Goal: Check status: Check status

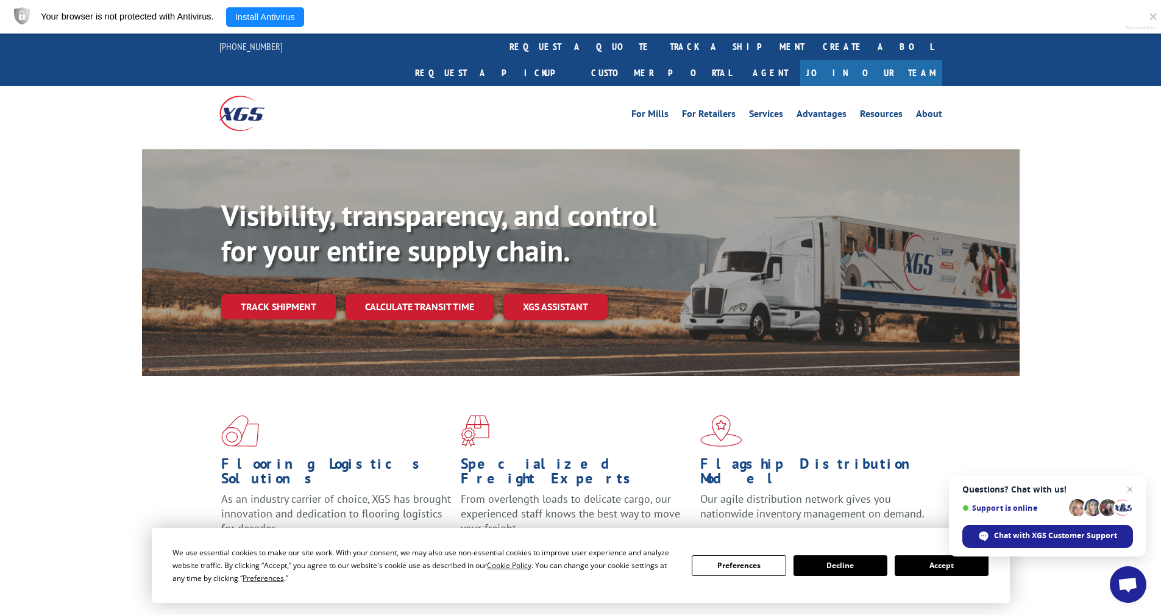
click at [594, 564] on button "Accept" at bounding box center [942, 565] width 94 height 21
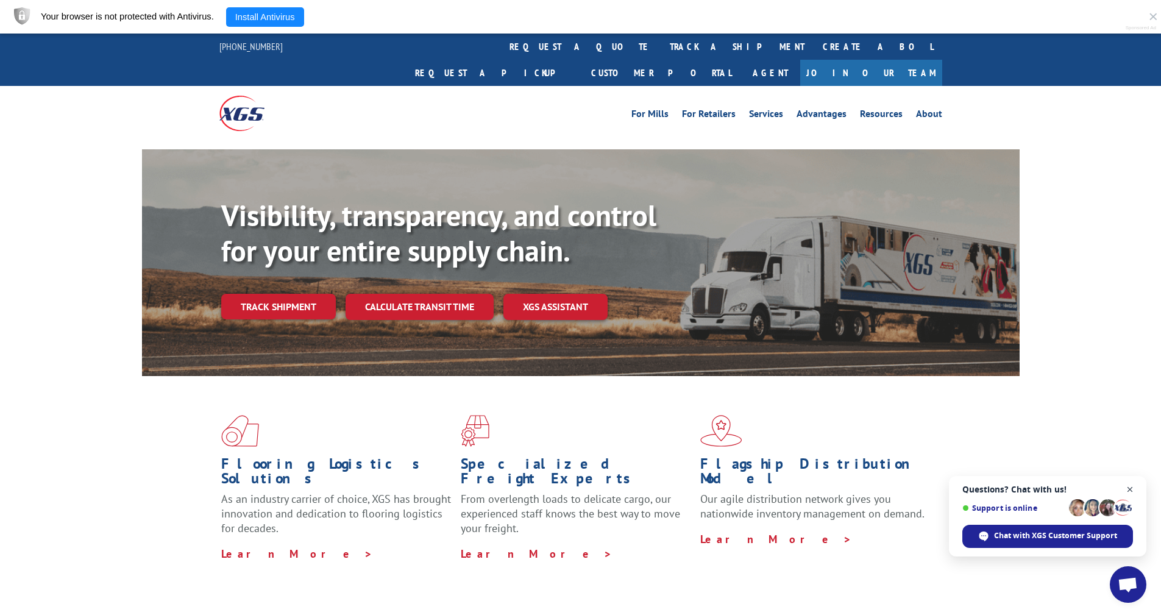
click at [594, 492] on span "Close chat" at bounding box center [1130, 489] width 15 height 15
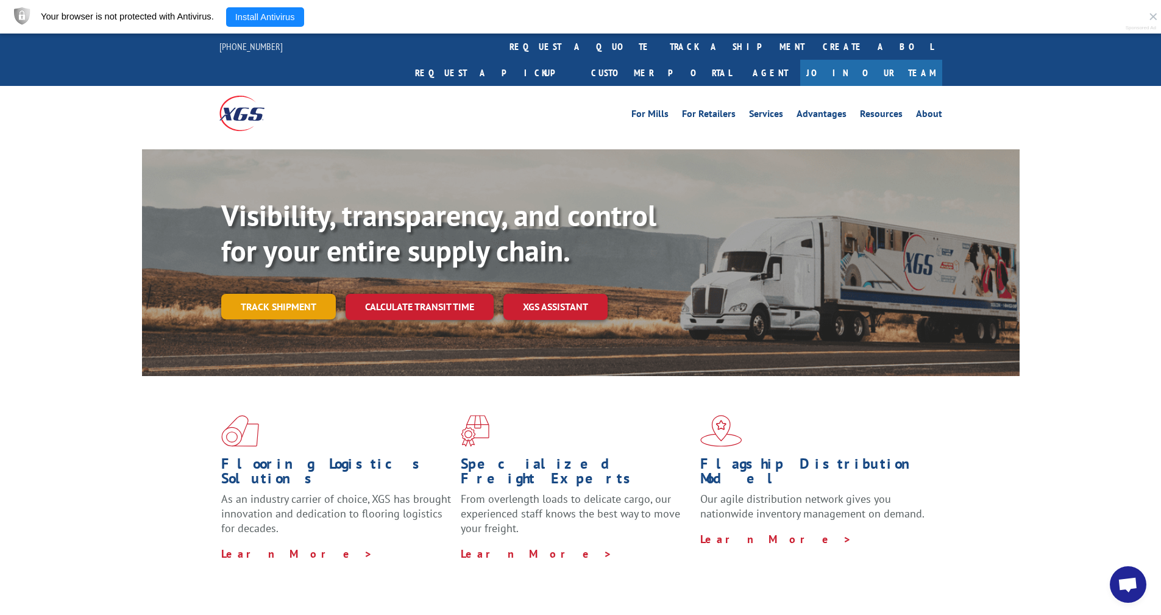
click at [254, 294] on link "Track shipment" at bounding box center [278, 307] width 115 height 26
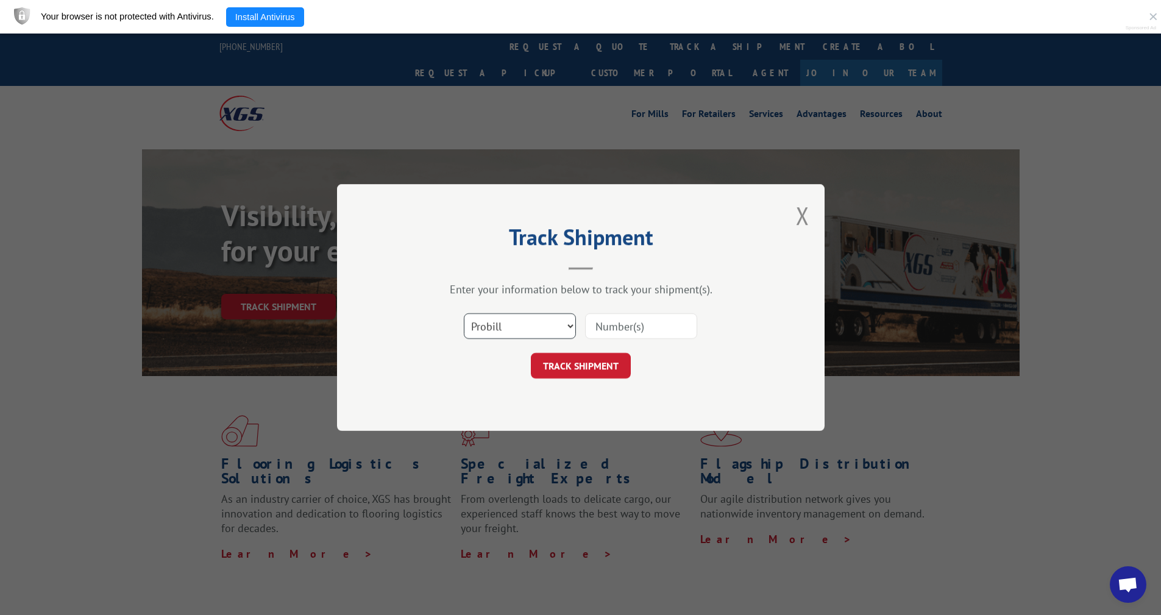
click at [572, 327] on select "Select category... Probill BOL PO" at bounding box center [520, 326] width 112 height 26
click at [464, 313] on select "Select category... Probill BOL PO" at bounding box center [520, 326] width 112 height 26
click at [555, 325] on select "Select category... Probill BOL PO" at bounding box center [520, 326] width 112 height 26
click at [464, 313] on select "Select category... Probill BOL PO" at bounding box center [520, 326] width 112 height 26
click at [571, 327] on select "Select category... Probill BOL PO" at bounding box center [520, 326] width 112 height 26
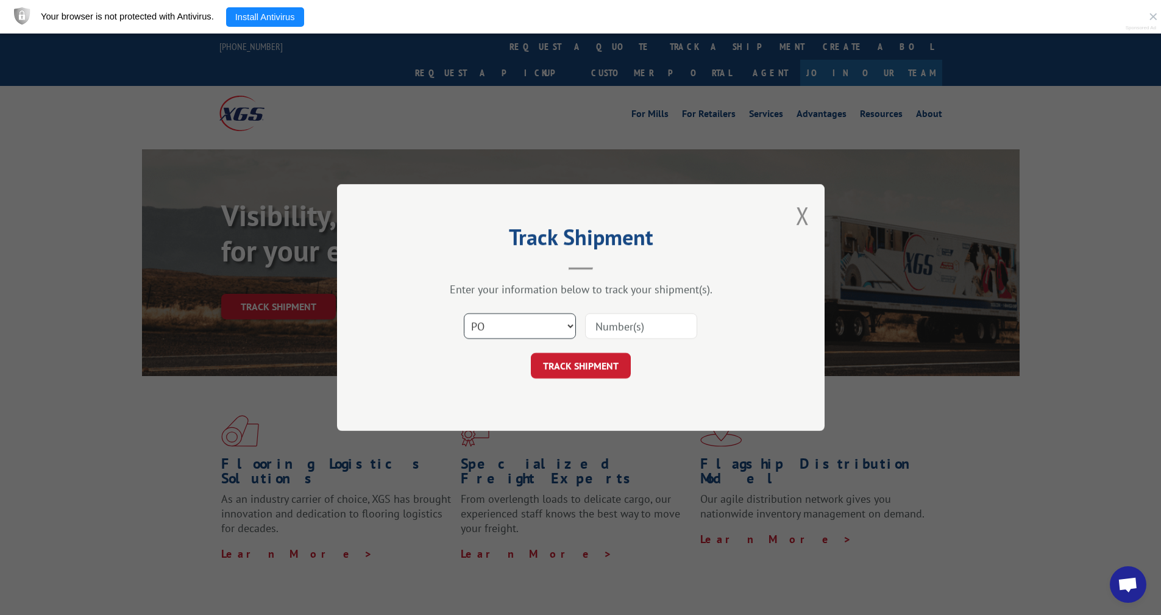
select select "probill"
click at [464, 313] on select "Select category... Probill BOL PO" at bounding box center [520, 326] width 112 height 26
click at [594, 333] on input at bounding box center [641, 326] width 112 height 26
paste input "17271778"
type input "17271778"
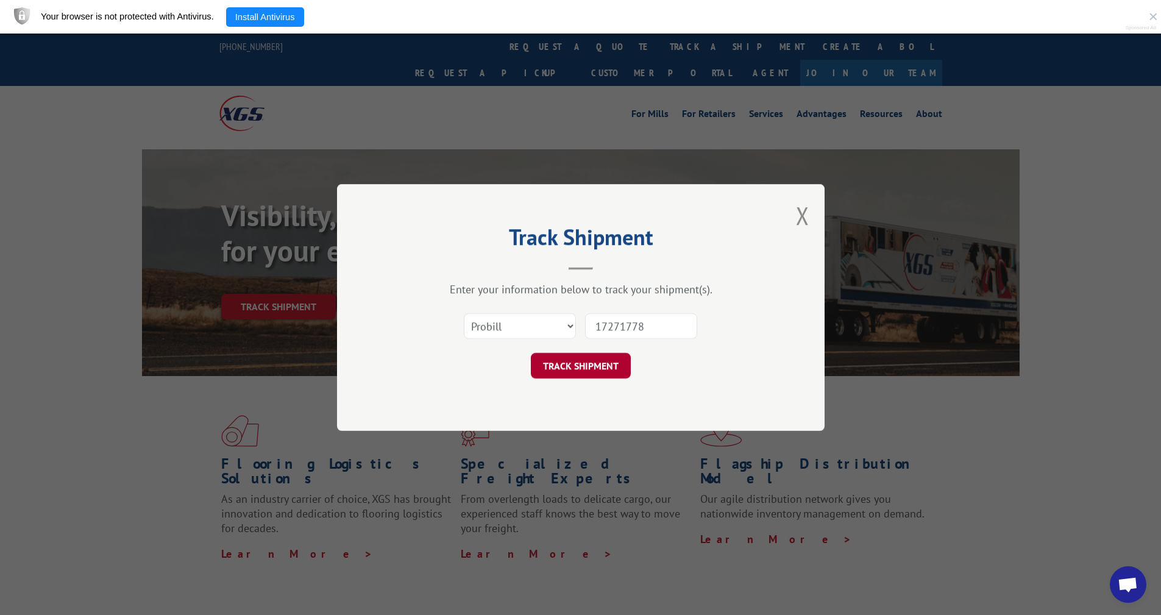
click at [594, 369] on button "TRACK SHIPMENT" at bounding box center [581, 366] width 100 height 26
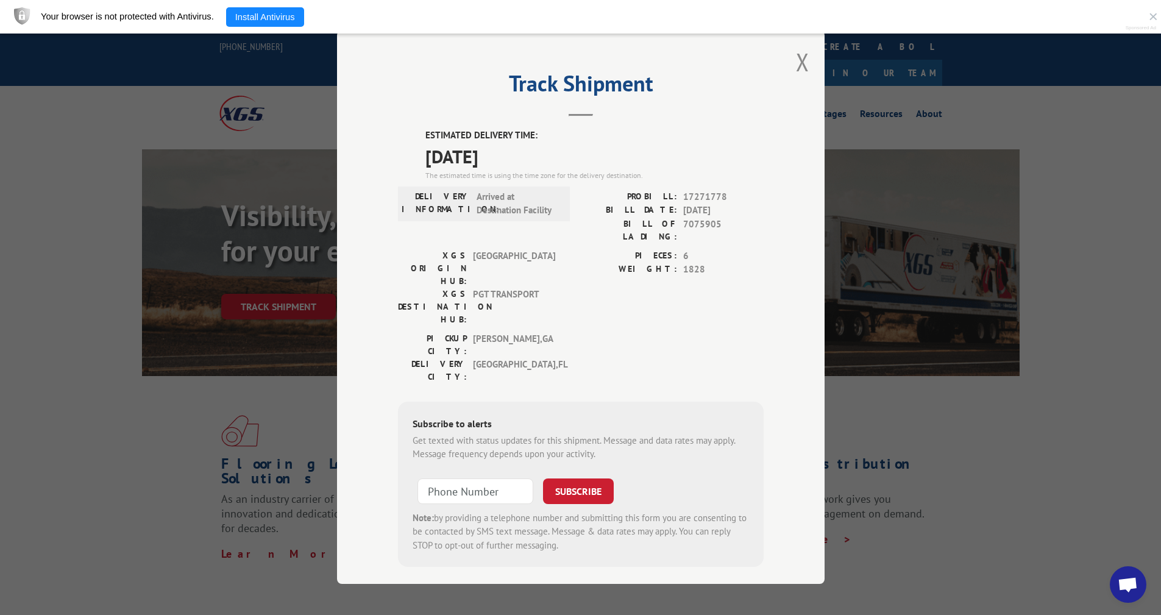
click at [594, 457] on div "Track Shipment ESTIMATED DELIVERY TIME: [DATE] The estimated time is using the …" at bounding box center [580, 307] width 1161 height 615
click at [439, 511] on div "Note: by providing a telephone number and submitting this form you are consenti…" at bounding box center [581, 531] width 336 height 41
